Goal: Task Accomplishment & Management: Manage account settings

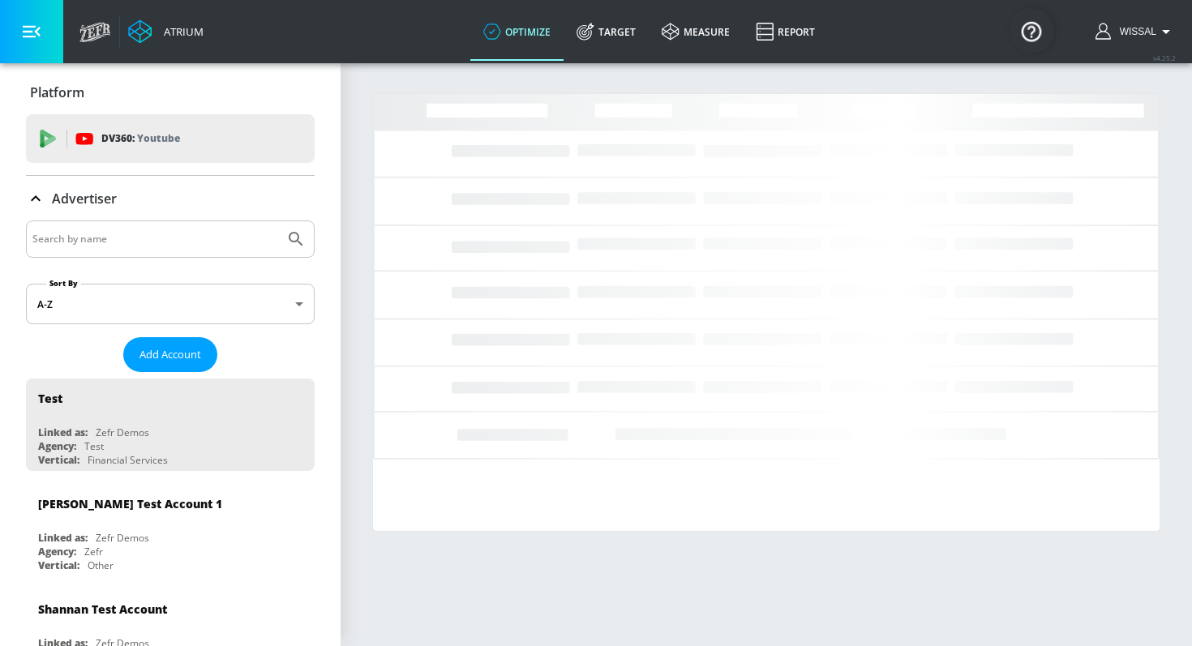
click at [167, 226] on div at bounding box center [170, 239] width 289 height 37
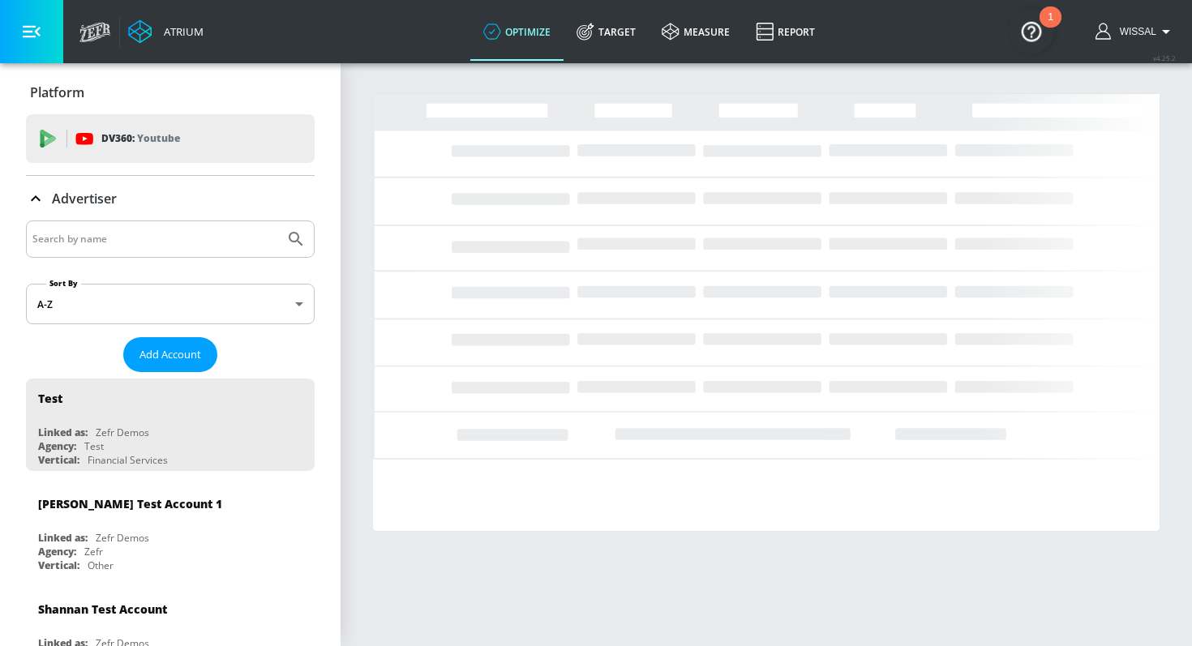
click at [163, 226] on div at bounding box center [170, 239] width 289 height 37
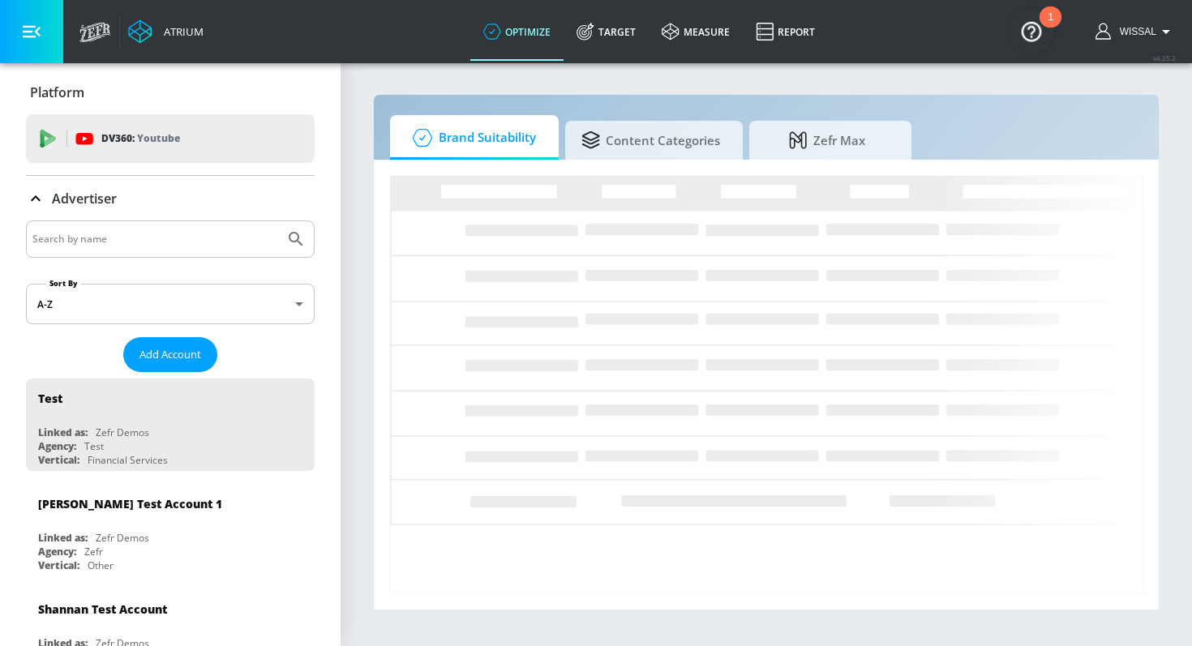
click at [127, 232] on input "Search by name" at bounding box center [155, 239] width 246 height 21
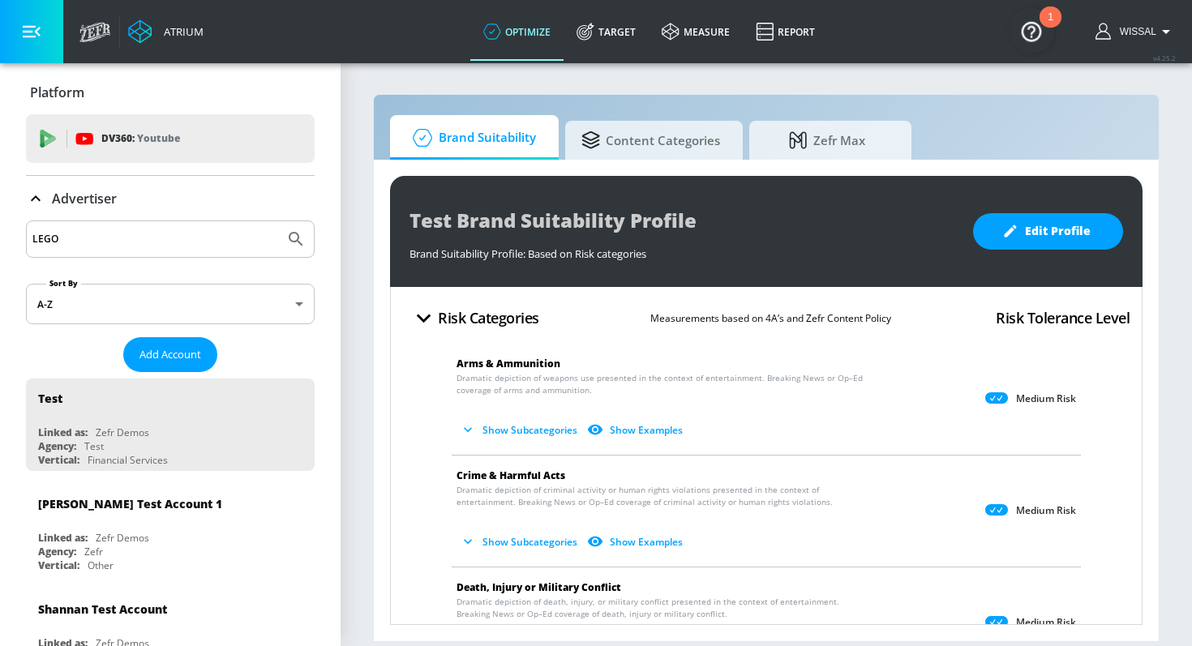
click at [278, 221] on button "Submit Search" at bounding box center [296, 239] width 36 height 36
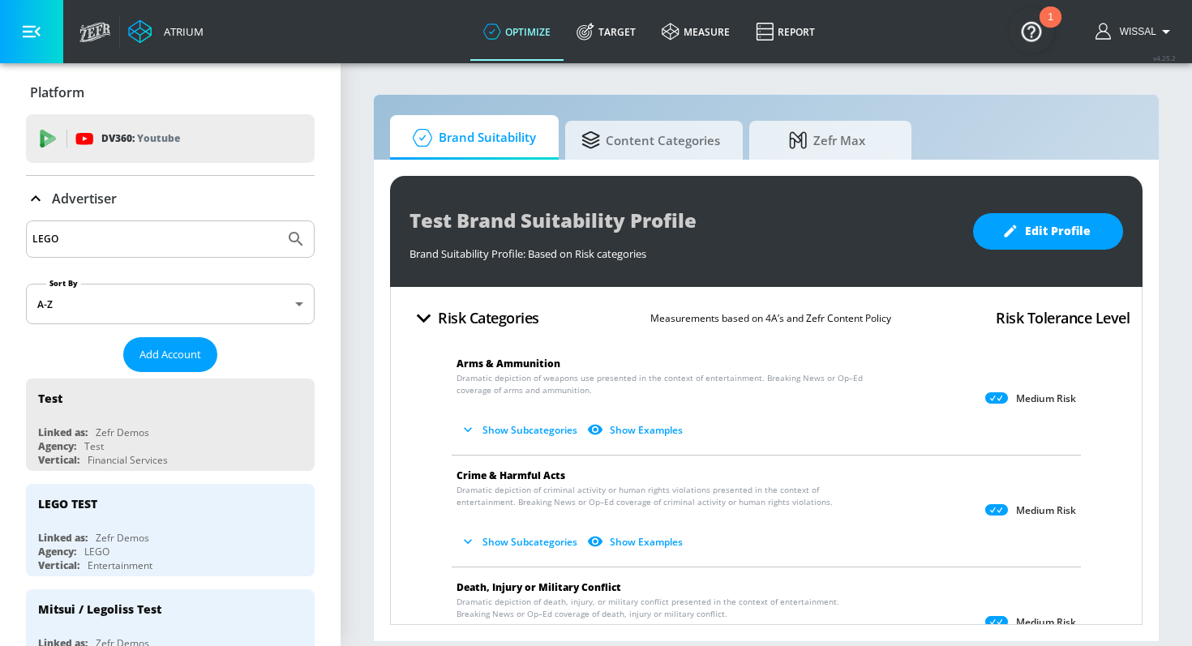
click at [130, 241] on input "LEGO" at bounding box center [155, 239] width 246 height 21
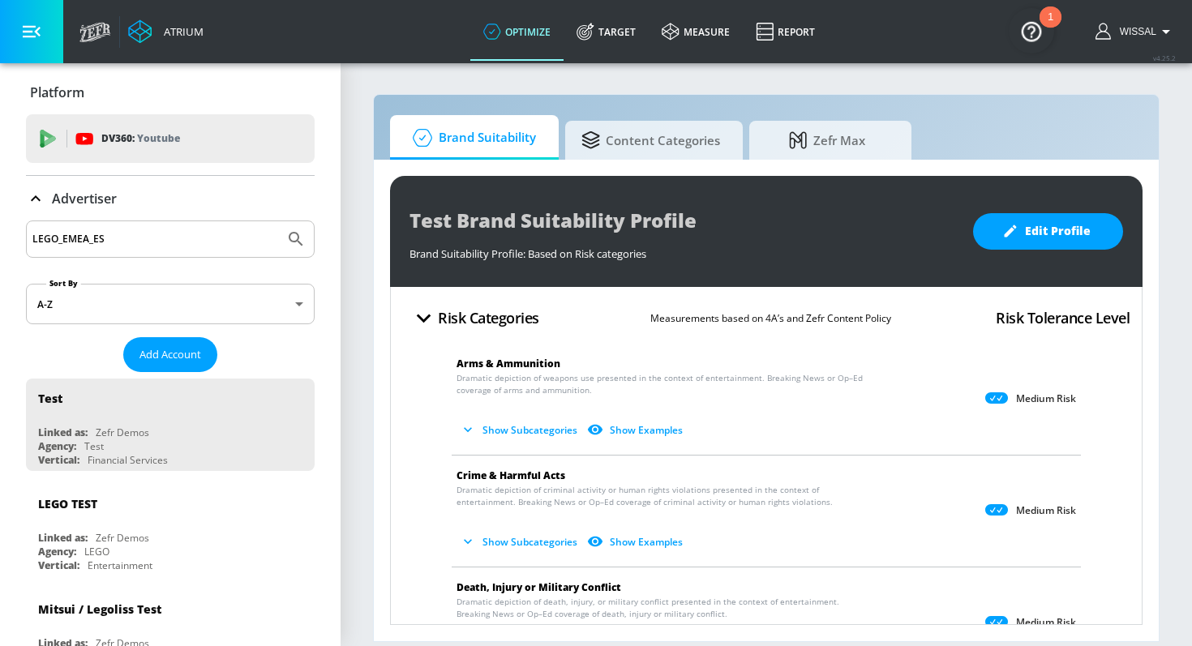
type input "LEGO_EMEA_ES"
click at [278, 221] on button "Submit Search" at bounding box center [296, 239] width 36 height 36
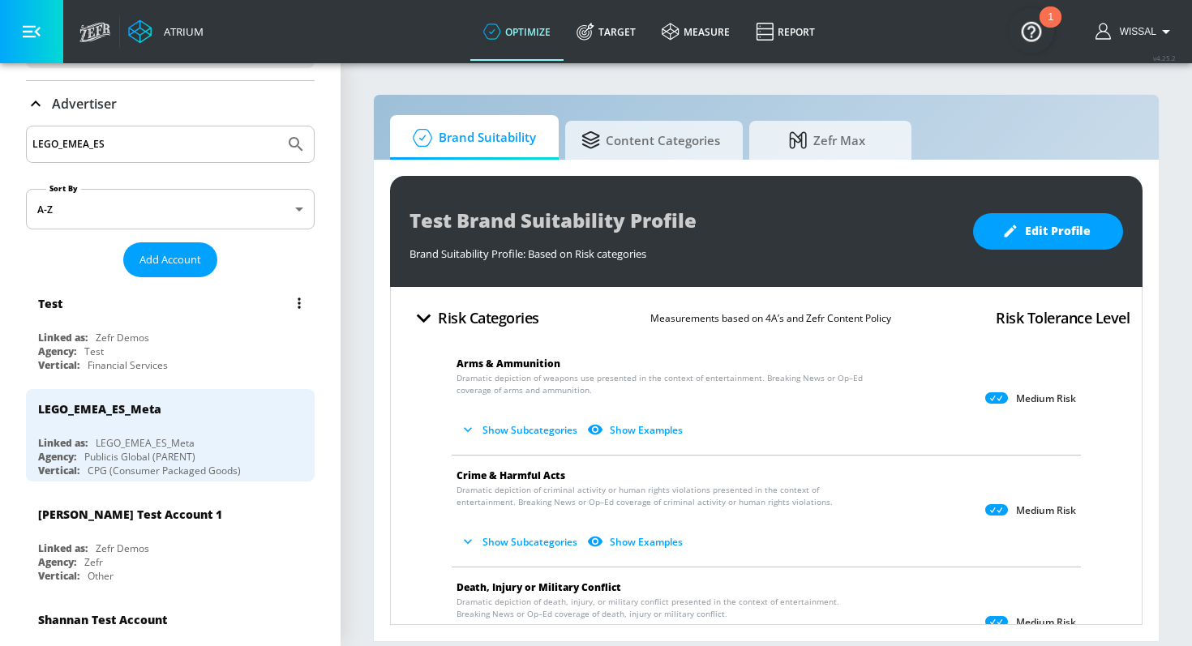
scroll to position [111, 0]
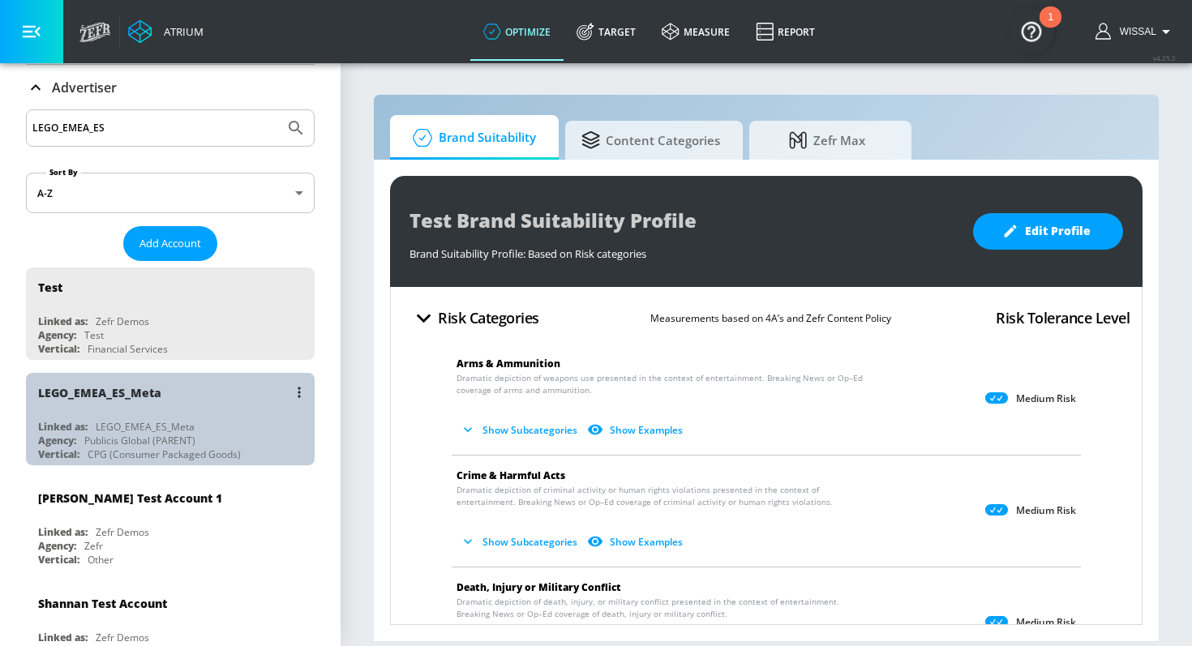
click at [187, 431] on div "LEGO_EMEA_ES_Meta" at bounding box center [145, 427] width 99 height 14
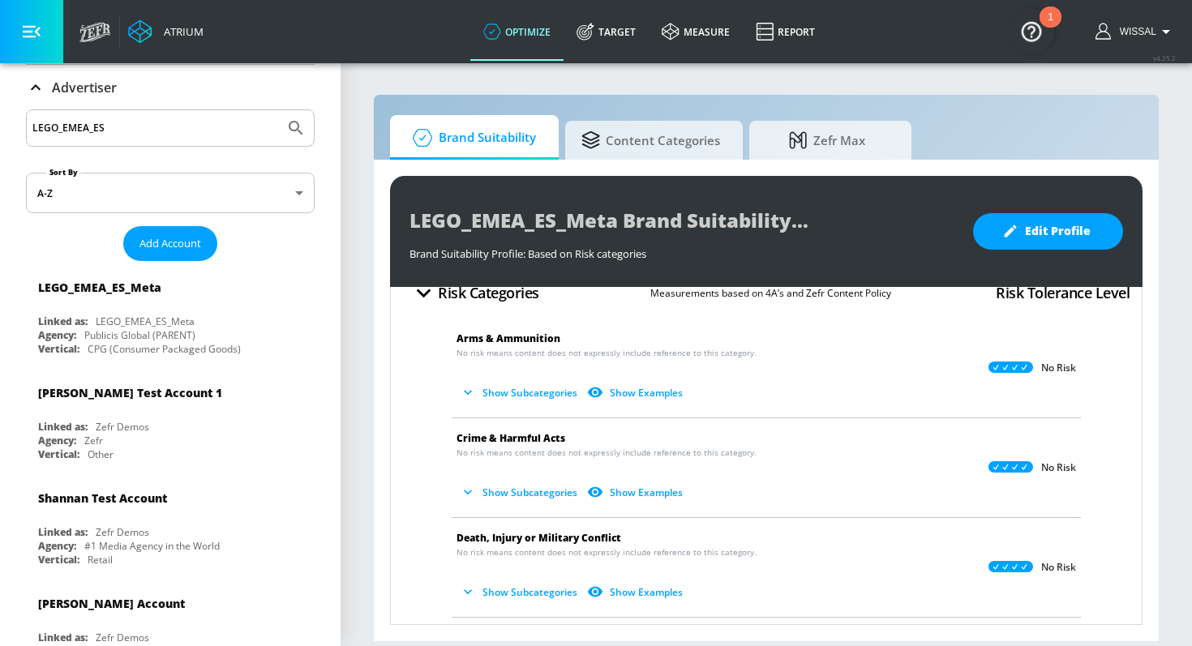
scroll to position [12, 0]
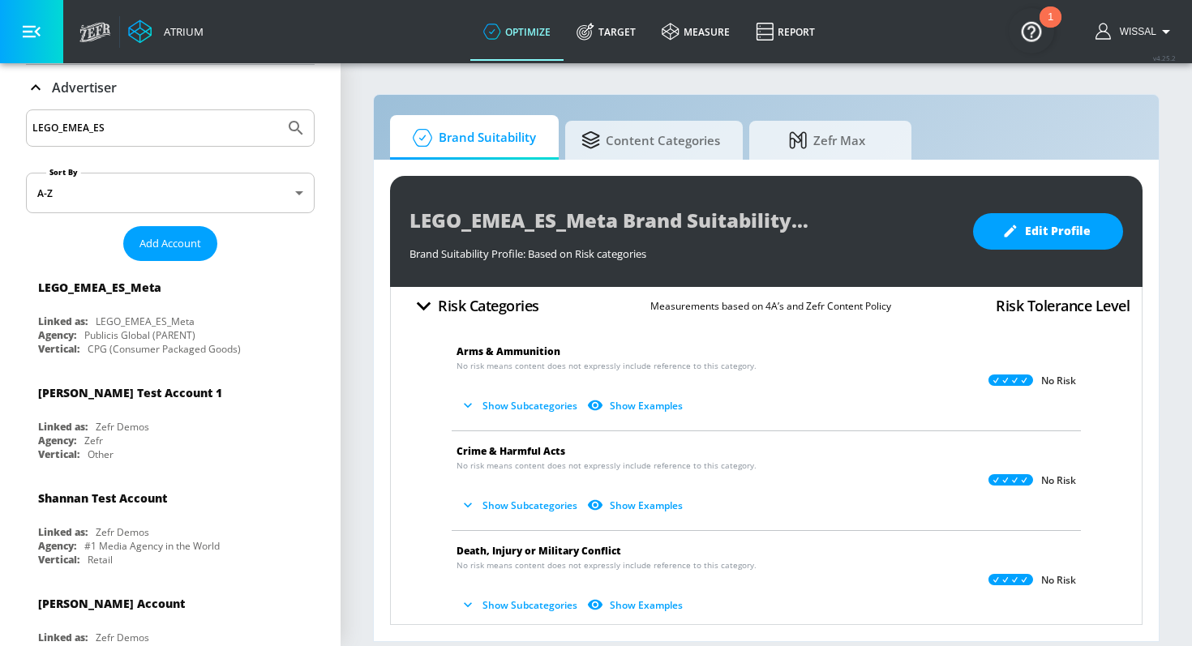
click at [483, 414] on button "Show Subcategories" at bounding box center [520, 406] width 127 height 27
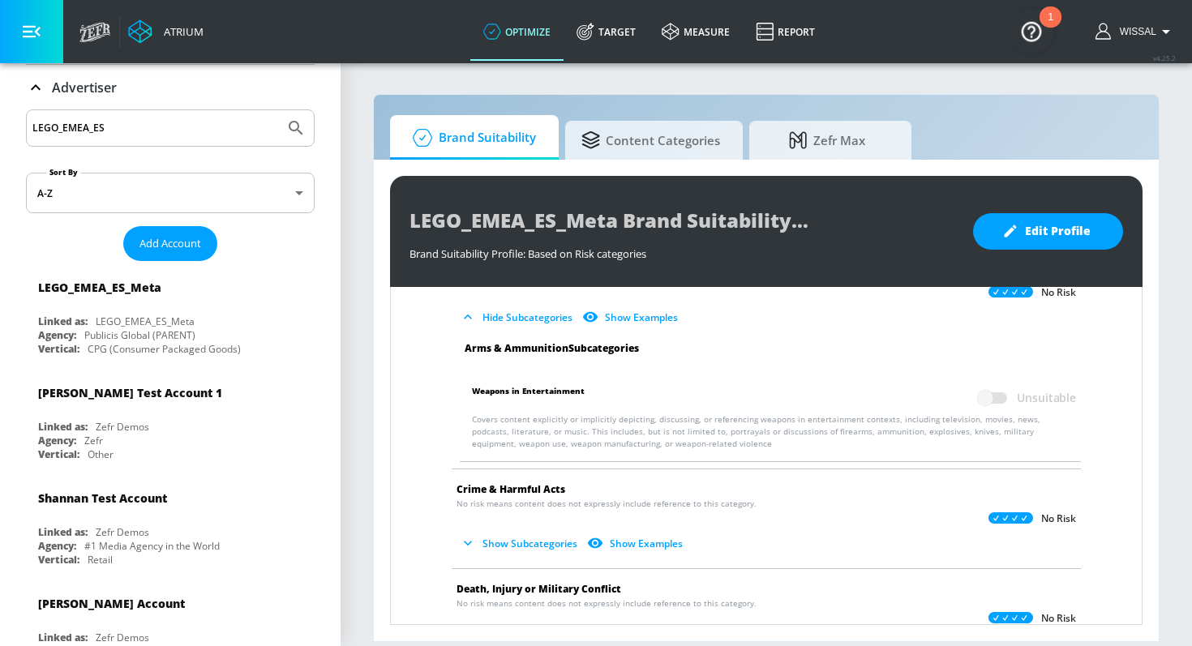
scroll to position [110, 0]
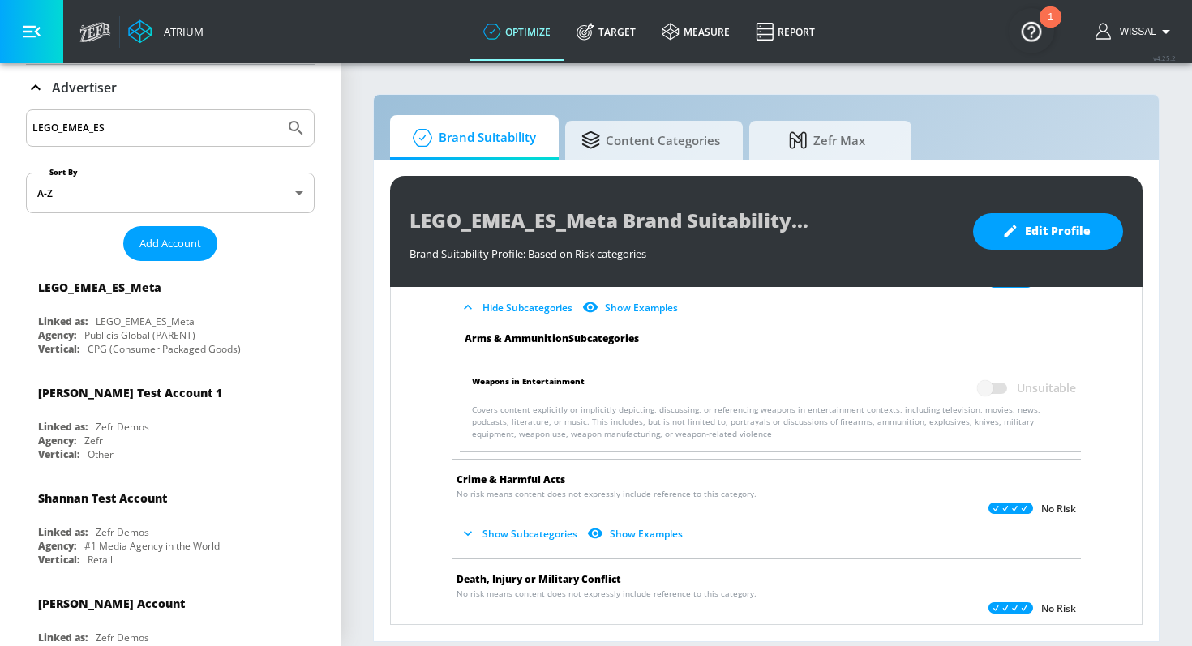
click at [533, 540] on button "Show Subcategories" at bounding box center [520, 534] width 127 height 27
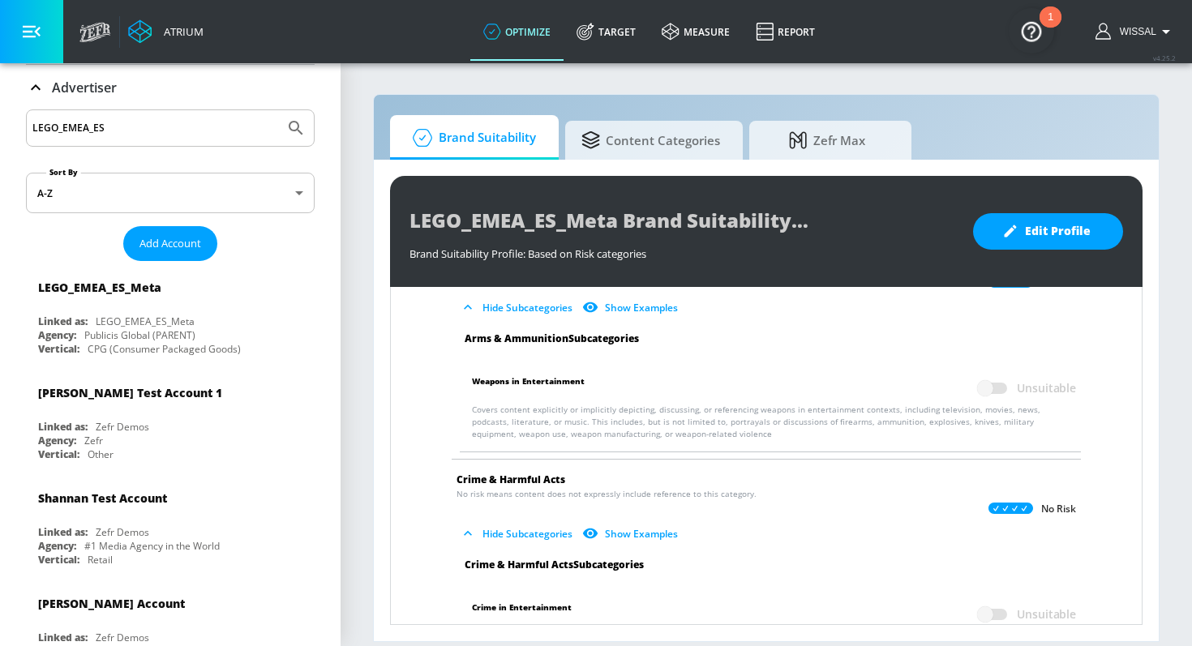
click at [1000, 256] on div "LEGO_EMEA_ES_Meta Brand Suitability Profile Brand Suitability Profile: Based on…" at bounding box center [766, 231] width 753 height 111
click at [999, 239] on button "Edit Profile" at bounding box center [1048, 231] width 150 height 36
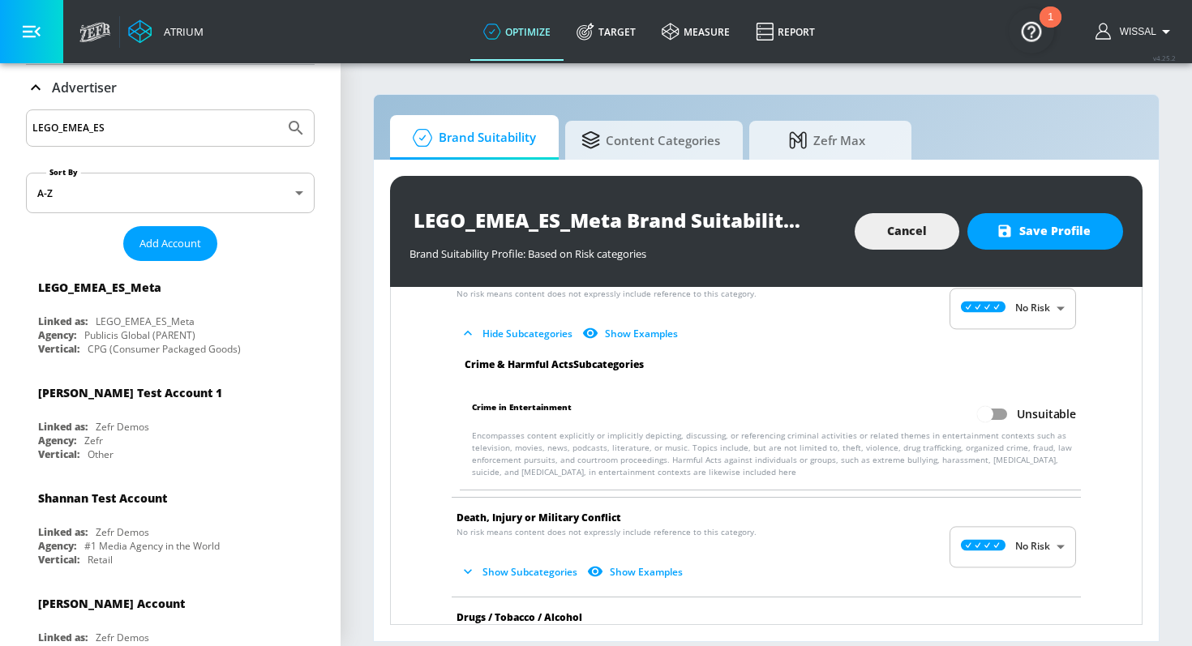
scroll to position [417, 0]
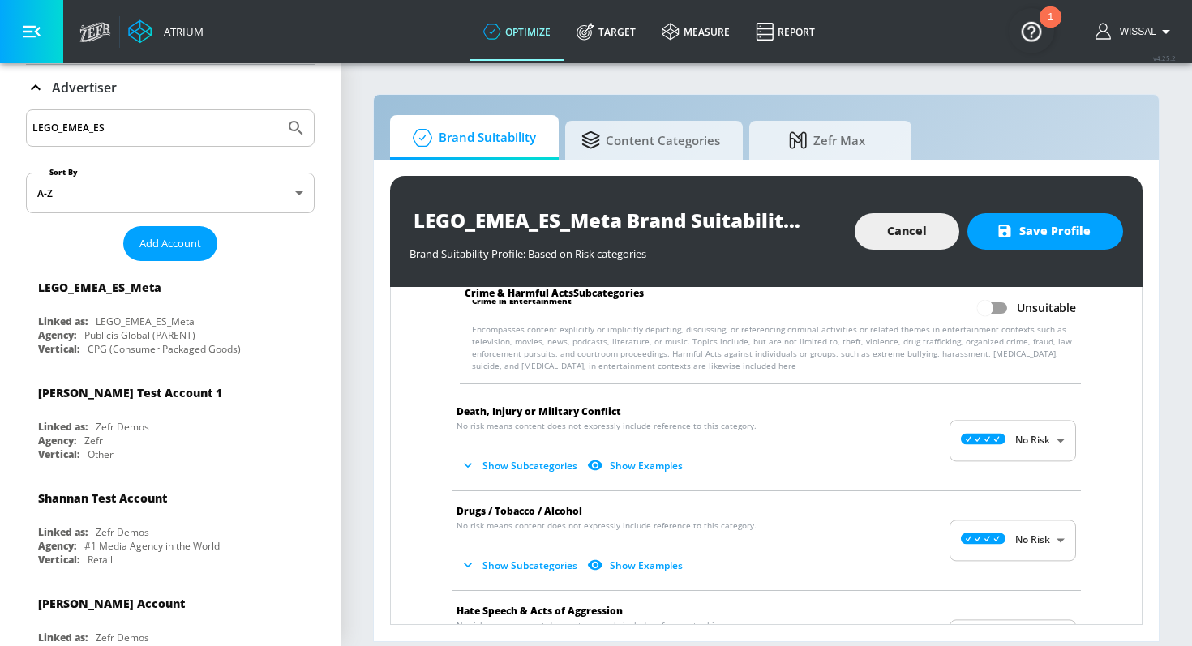
click at [468, 466] on icon "button" at bounding box center [468, 465] width 8 height 5
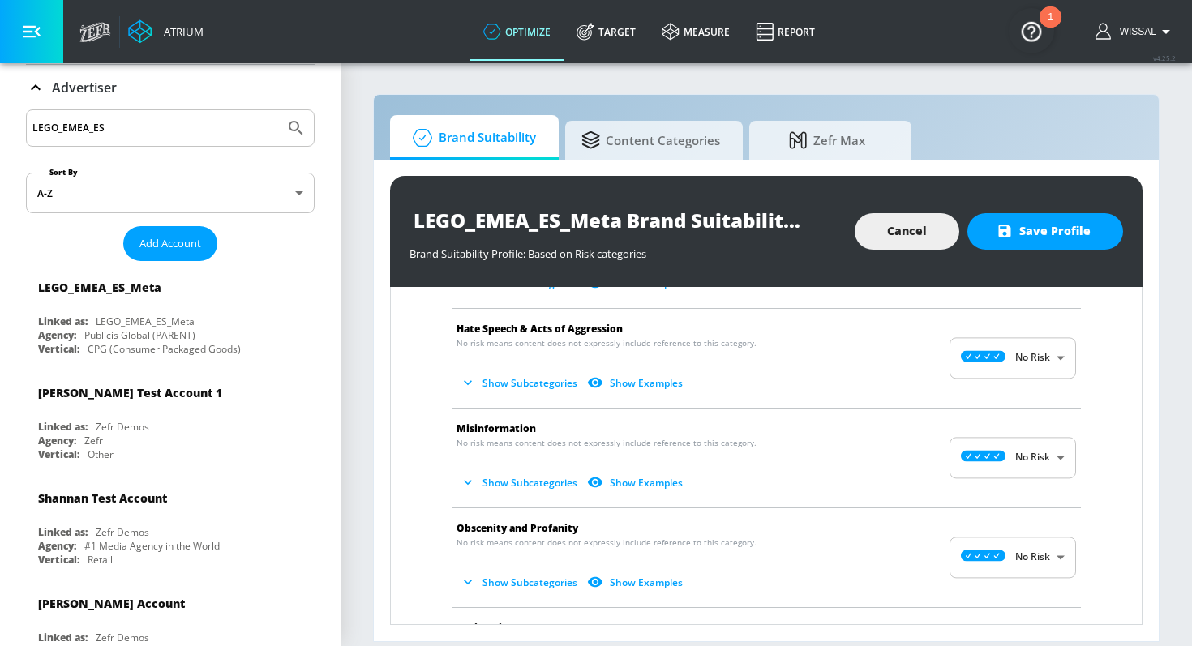
scroll to position [1145, 0]
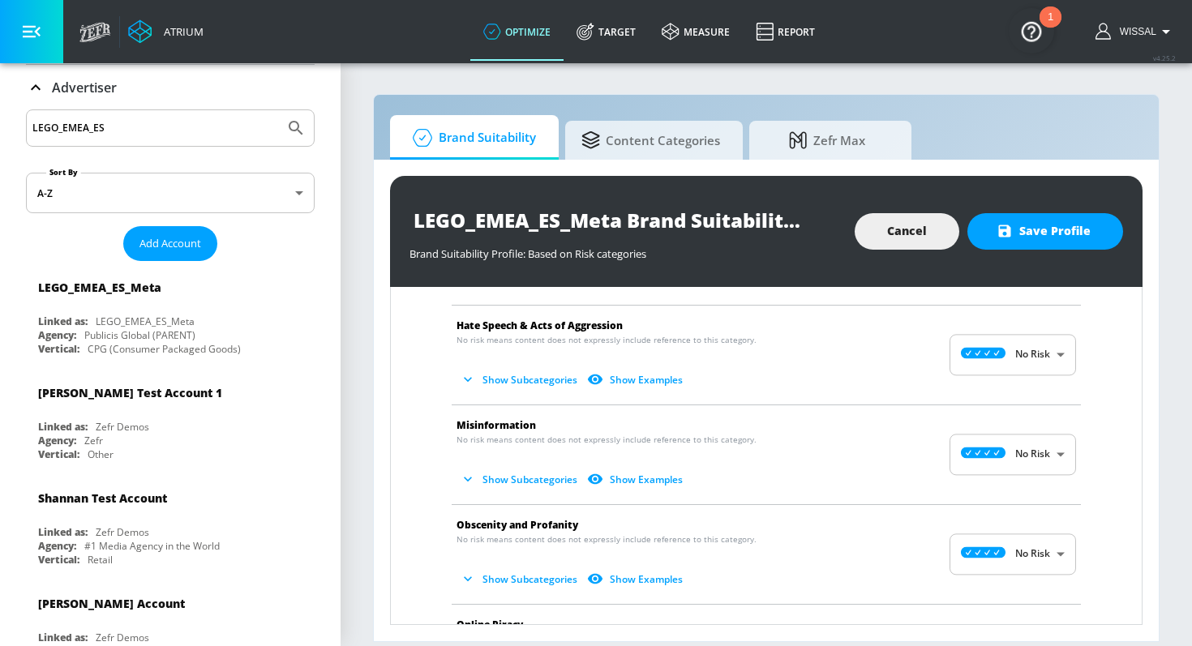
click at [200, 132] on input "LEGO_EMEA_ES" at bounding box center [155, 128] width 246 height 21
type input "LEGO_EMEA_il"
click at [278, 110] on button "Submit Search" at bounding box center [296, 128] width 36 height 36
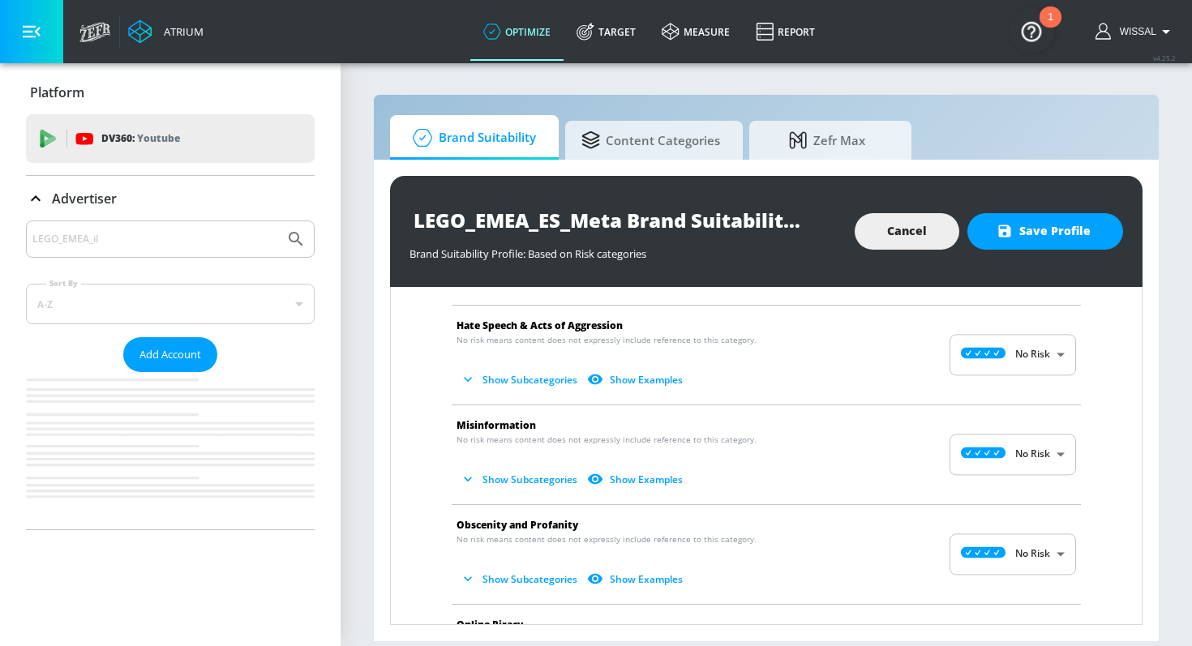
scroll to position [0, 0]
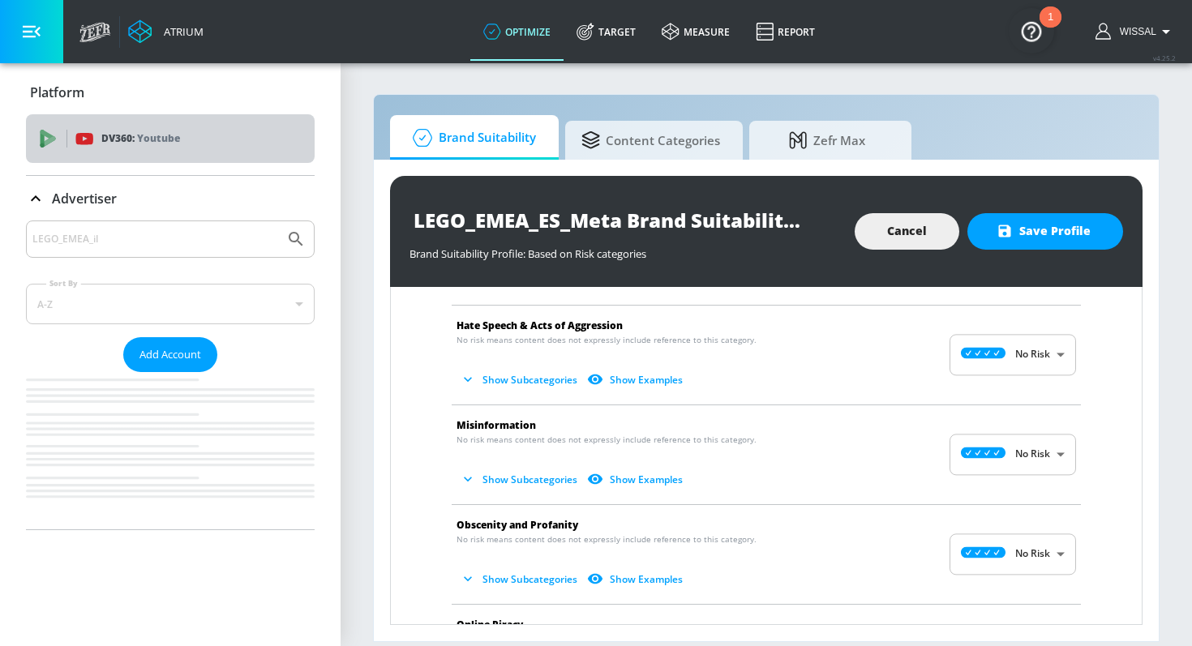
click at [173, 152] on div "DV360: Youtube" at bounding box center [170, 138] width 289 height 49
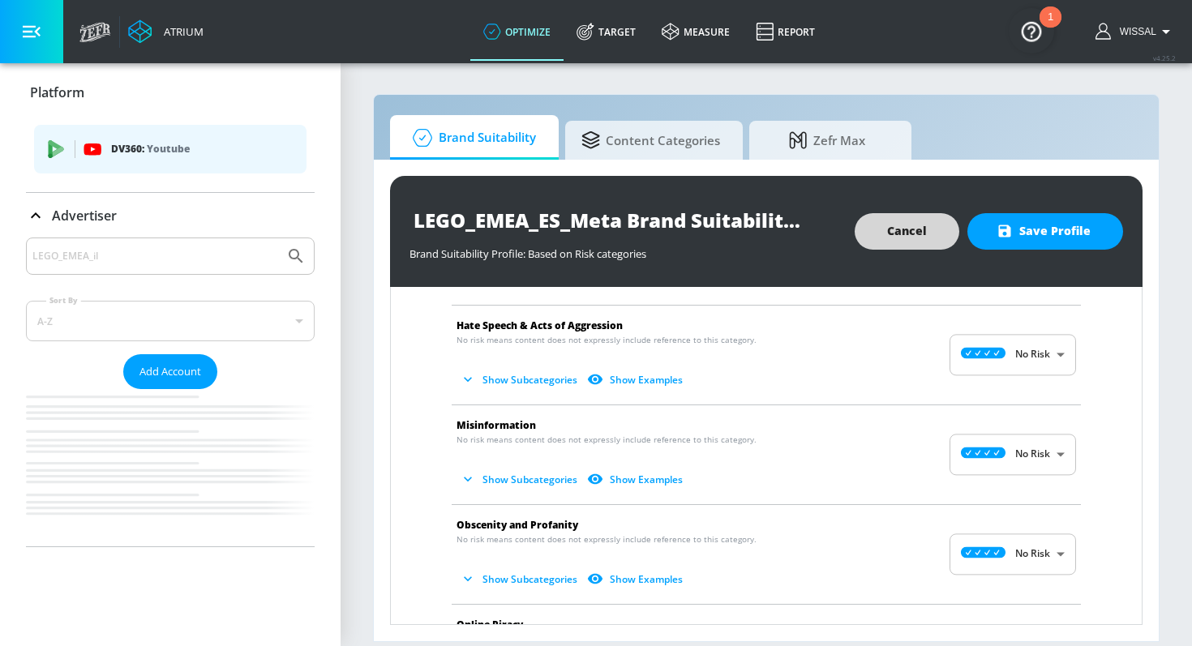
click at [917, 229] on span "Cancel" at bounding box center [907, 231] width 40 height 20
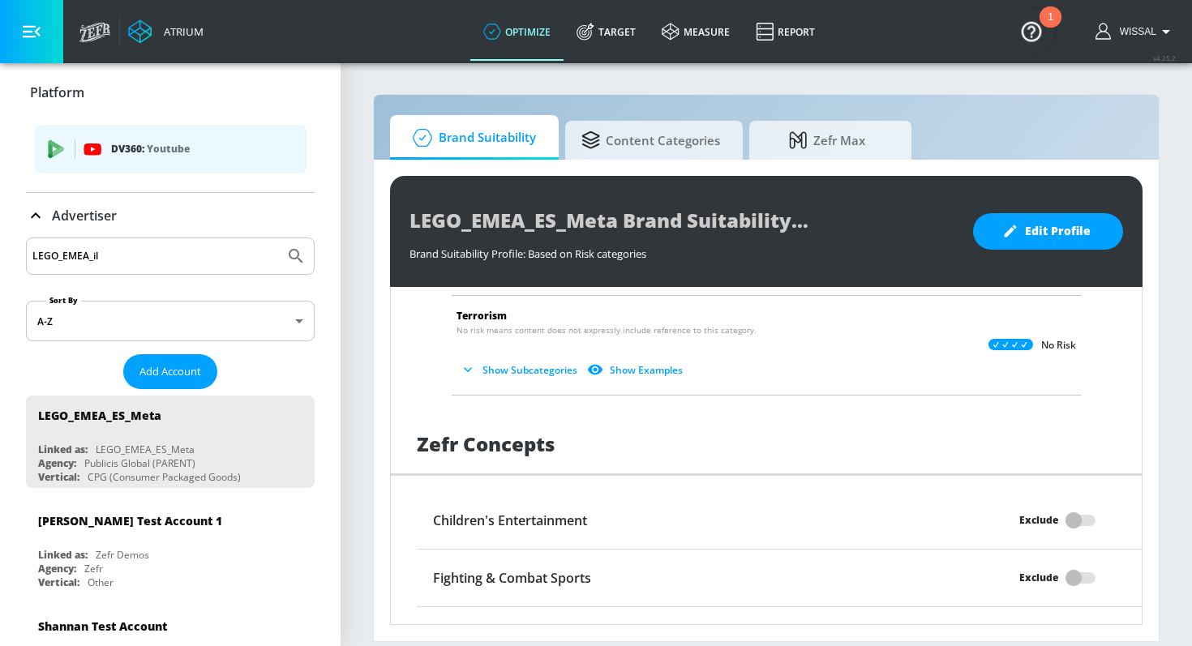
scroll to position [230, 0]
